Goal: Ask a question

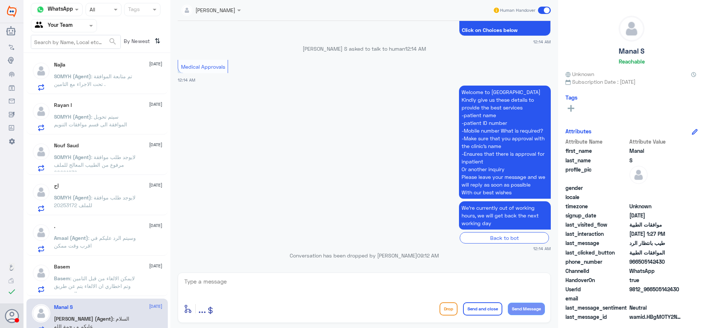
scroll to position [455, 0]
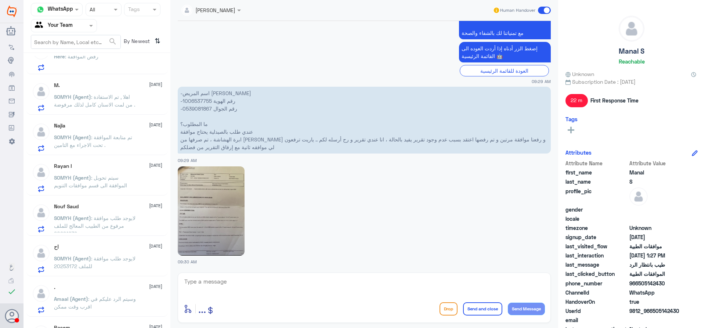
scroll to position [294, 0]
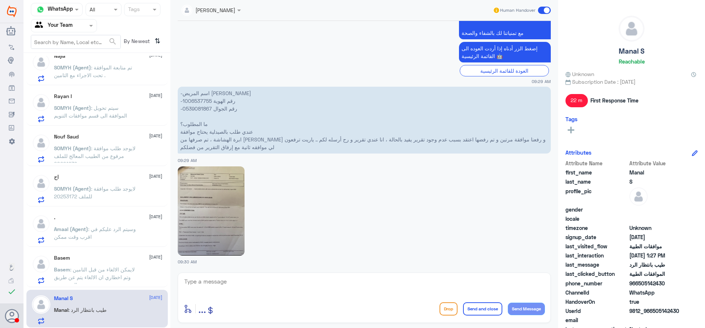
click at [127, 267] on p "Basem : لايمكن الالغاء من قبل التامين وتم اخطاري ان الالغاء يتم عن طريق المستشفى" at bounding box center [95, 274] width 83 height 18
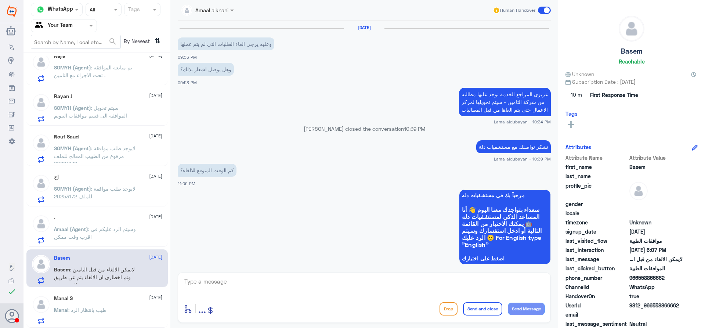
scroll to position [560, 0]
